Goal: Navigation & Orientation: Find specific page/section

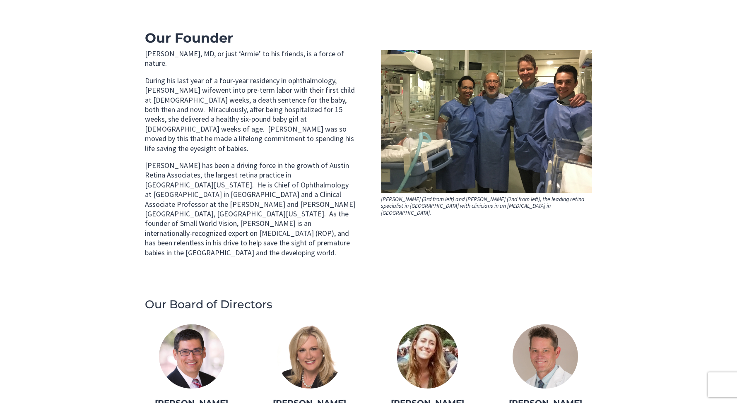
scroll to position [322, 0]
click at [553, 337] on img at bounding box center [544, 357] width 65 height 64
click at [550, 359] on div at bounding box center [544, 362] width 65 height 75
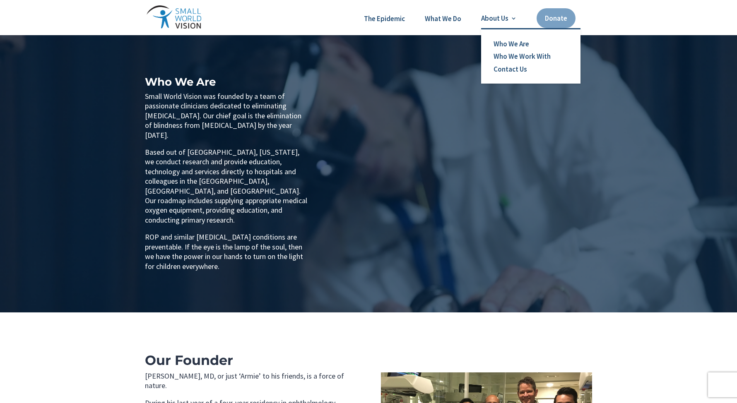
click at [493, 17] on link "About Us" at bounding box center [499, 17] width 36 height 7
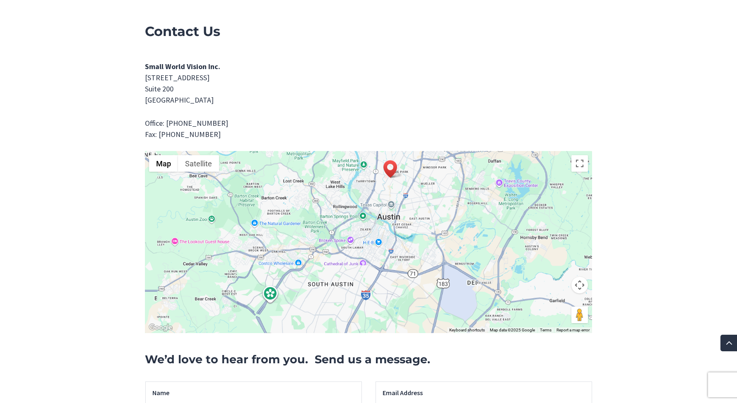
scroll to position [1213, 0]
